Goal: Find specific page/section

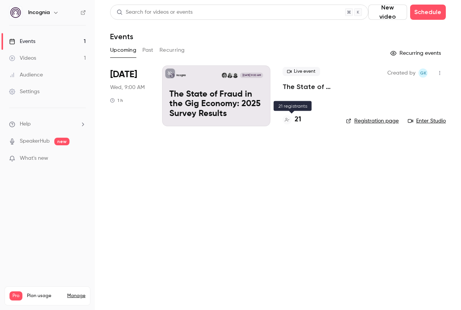
click at [292, 123] on div "21" at bounding box center [292, 119] width 19 height 10
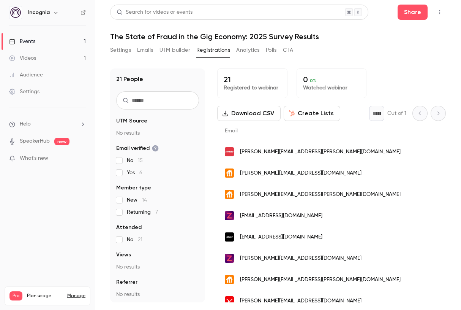
click at [277, 155] on span "gursahib.batra@zomato.com" at bounding box center [320, 152] width 161 height 8
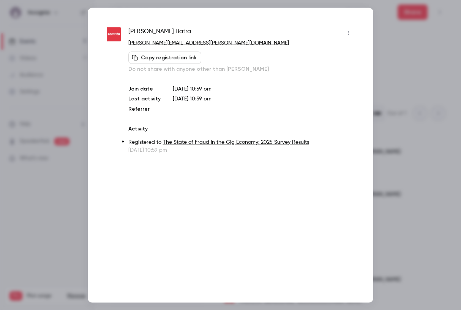
click at [408, 53] on div at bounding box center [230, 155] width 461 height 310
